Goal: Task Accomplishment & Management: Use online tool/utility

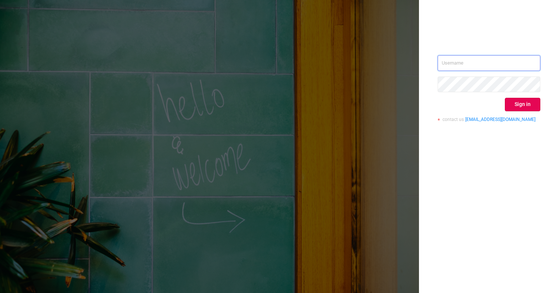
type input "[PERSON_NAME][EMAIL_ADDRESS][DOMAIN_NAME]"
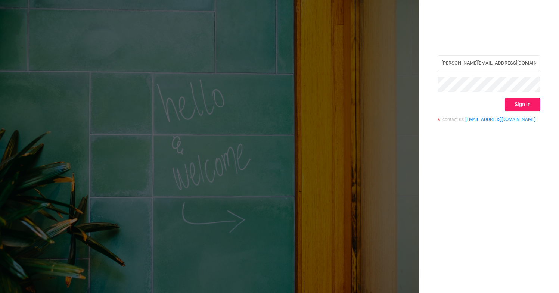
click at [512, 105] on button "Sign in" at bounding box center [522, 104] width 35 height 13
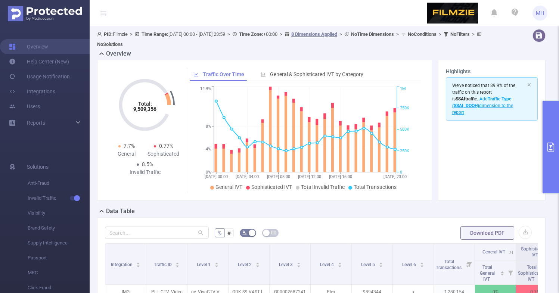
click at [548, 151] on icon "primary" at bounding box center [550, 147] width 7 height 9
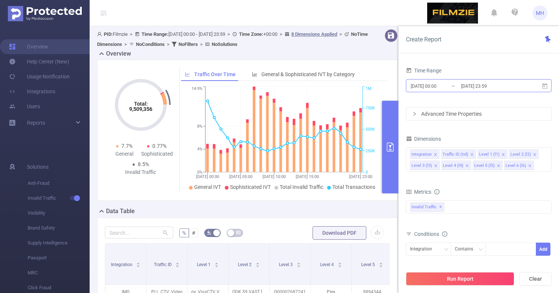
click at [443, 86] on input "[DATE] 00:00" at bounding box center [440, 86] width 60 height 10
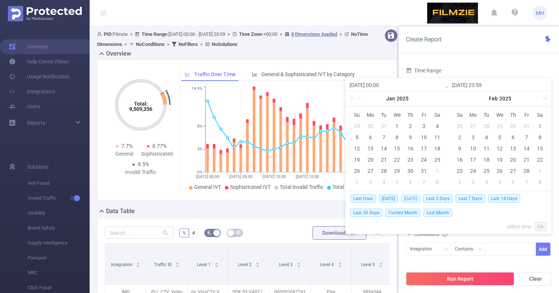
click at [414, 198] on span "[DATE]" at bounding box center [410, 199] width 19 height 8
type input "[DATE] 00:00"
type input "[DATE] 23:59"
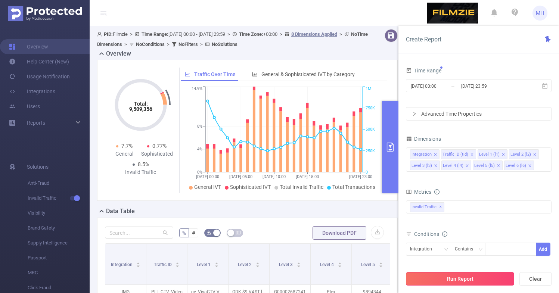
click at [463, 277] on button "Run Report" at bounding box center [460, 278] width 108 height 13
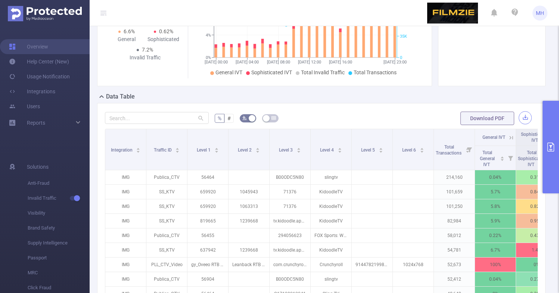
click at [526, 117] on button "button" at bounding box center [525, 117] width 13 height 13
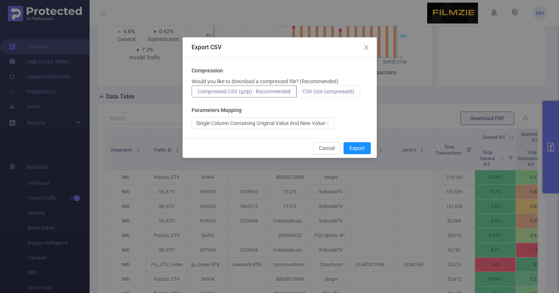
click at [315, 93] on span "CSV (not compressed)" at bounding box center [328, 92] width 52 height 6
click at [302, 93] on input "CSV (not compressed)" at bounding box center [302, 93] width 0 height 0
click at [353, 148] on button "Export" at bounding box center [357, 148] width 27 height 12
